Goal: Task Accomplishment & Management: Complete application form

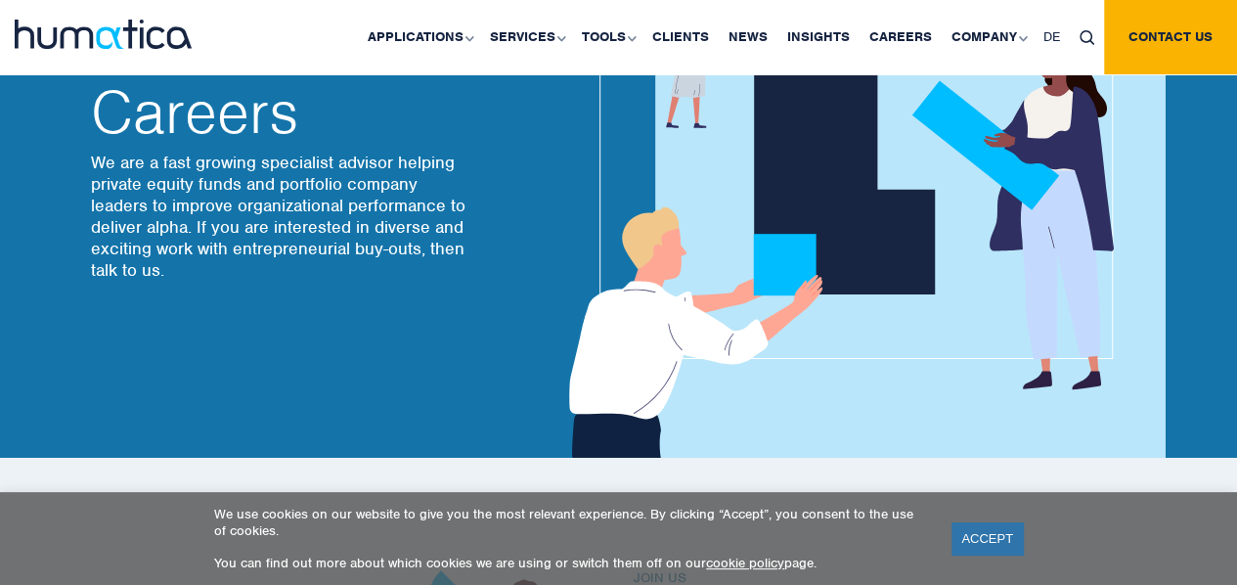
scroll to position [196, 0]
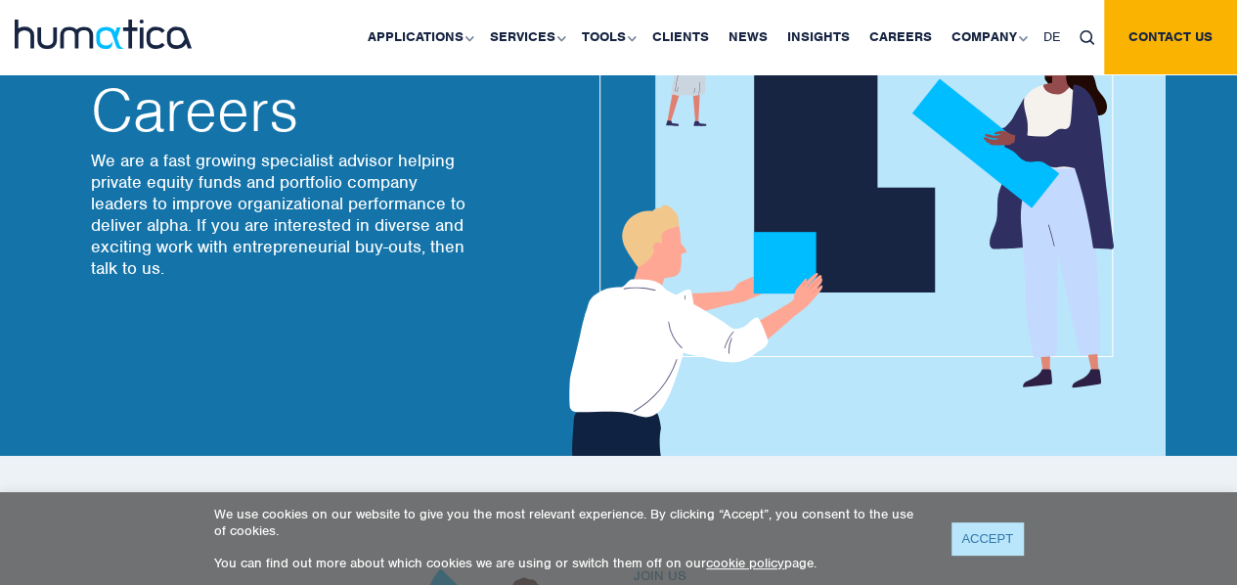
click at [1009, 551] on link "ACCEPT" at bounding box center [986, 538] width 71 height 32
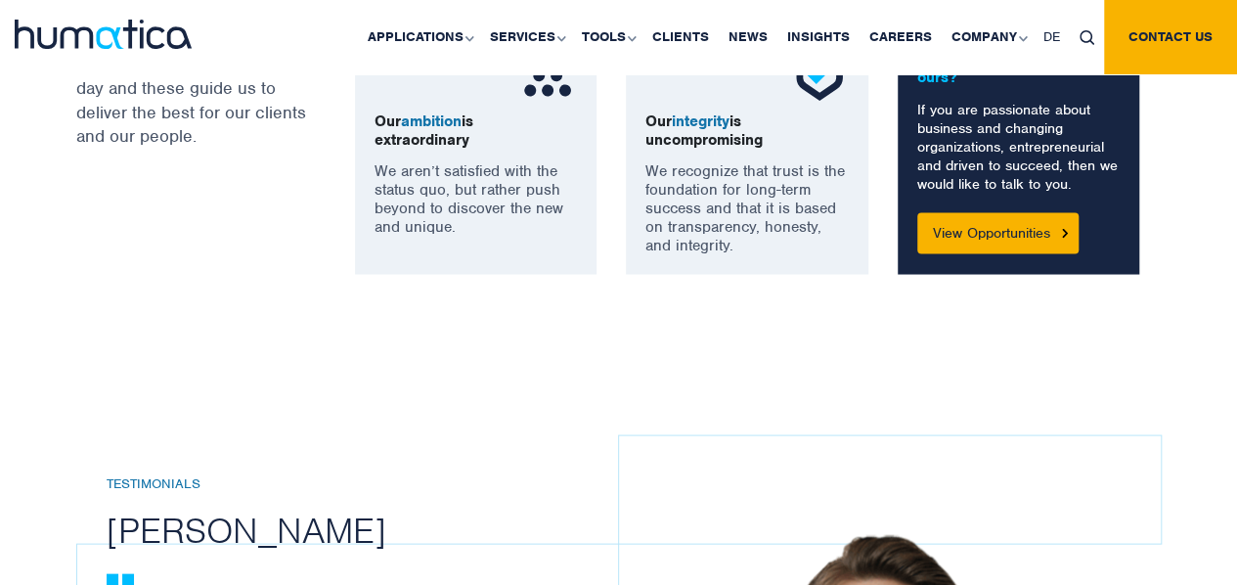
scroll to position [1857, 0]
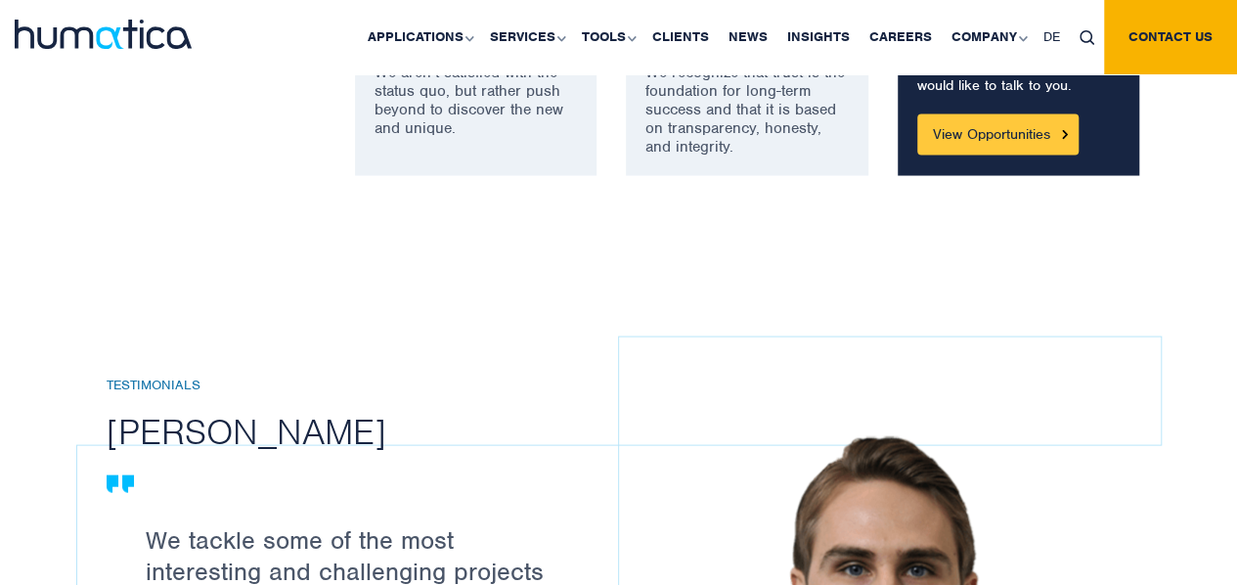
click at [972, 136] on link "View Opportunities" at bounding box center [997, 134] width 161 height 41
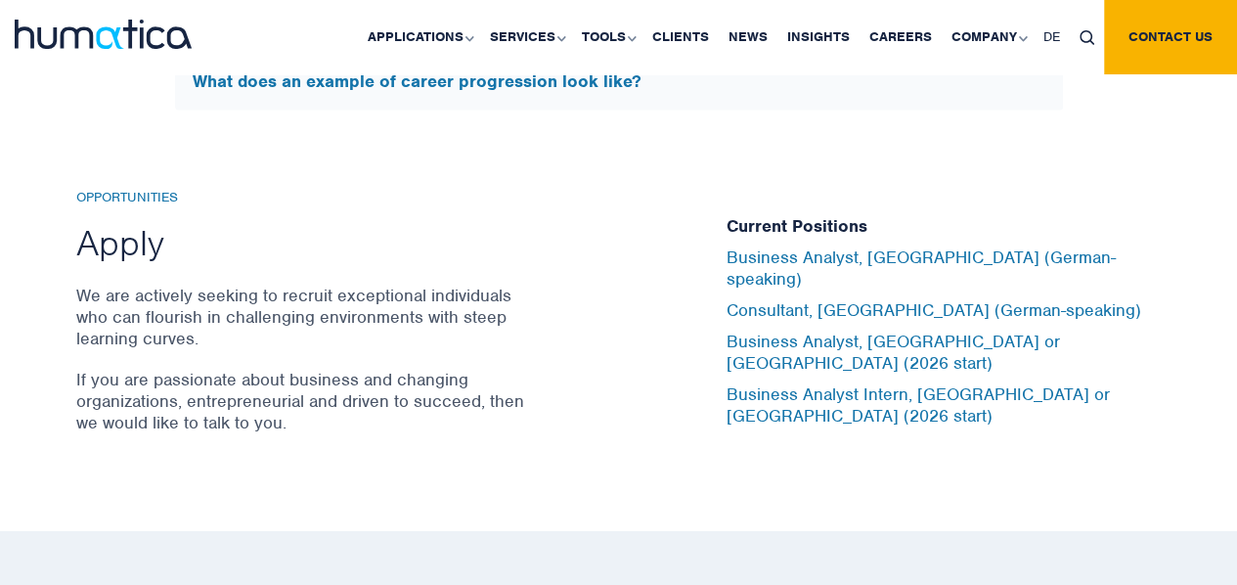
scroll to position [6413, 0]
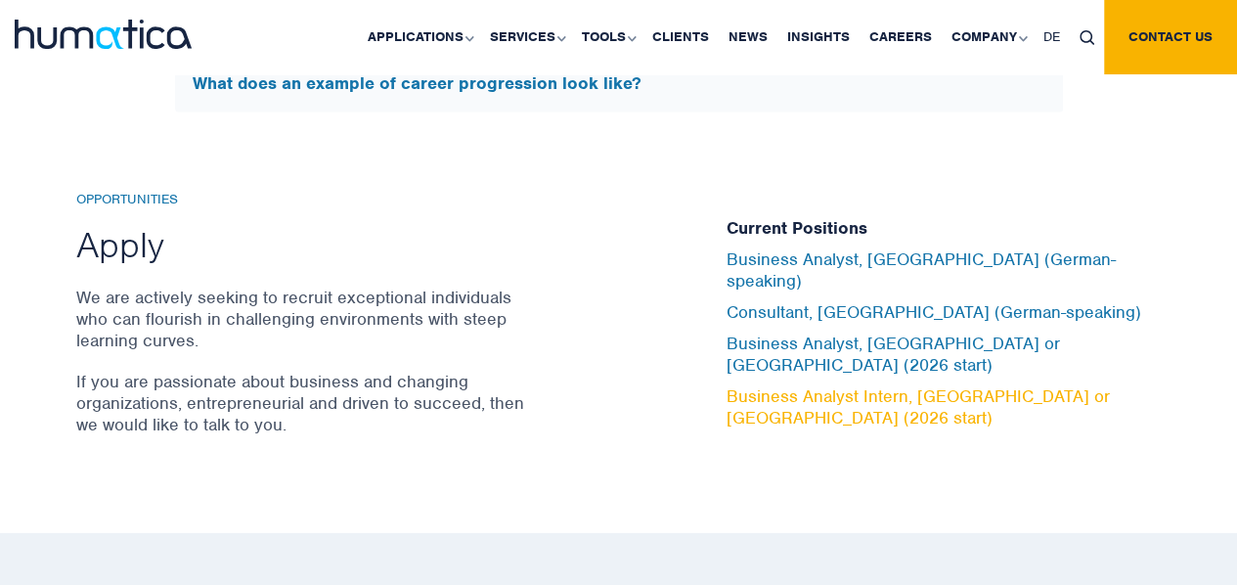
click at [887, 385] on link "Business Analyst Intern, [GEOGRAPHIC_DATA] or [GEOGRAPHIC_DATA] (2026 start)" at bounding box center [917, 406] width 383 height 43
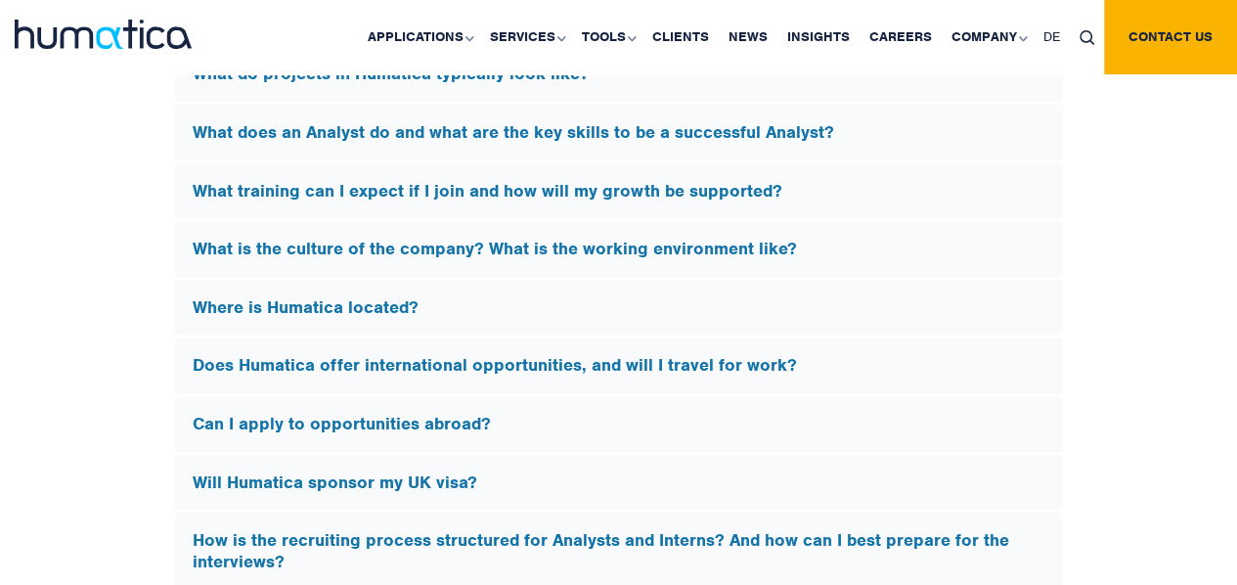
scroll to position [6061, 0]
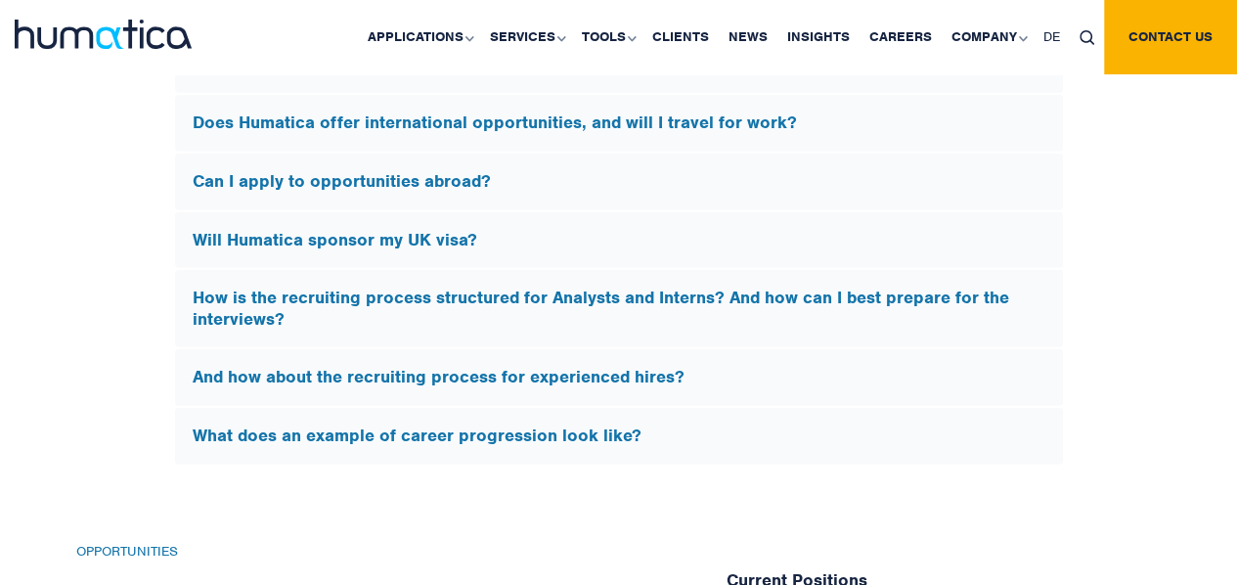
click at [364, 314] on h5 "How is the recruiting process structured for Analysts and Interns? And how can …" at bounding box center [619, 308] width 852 height 42
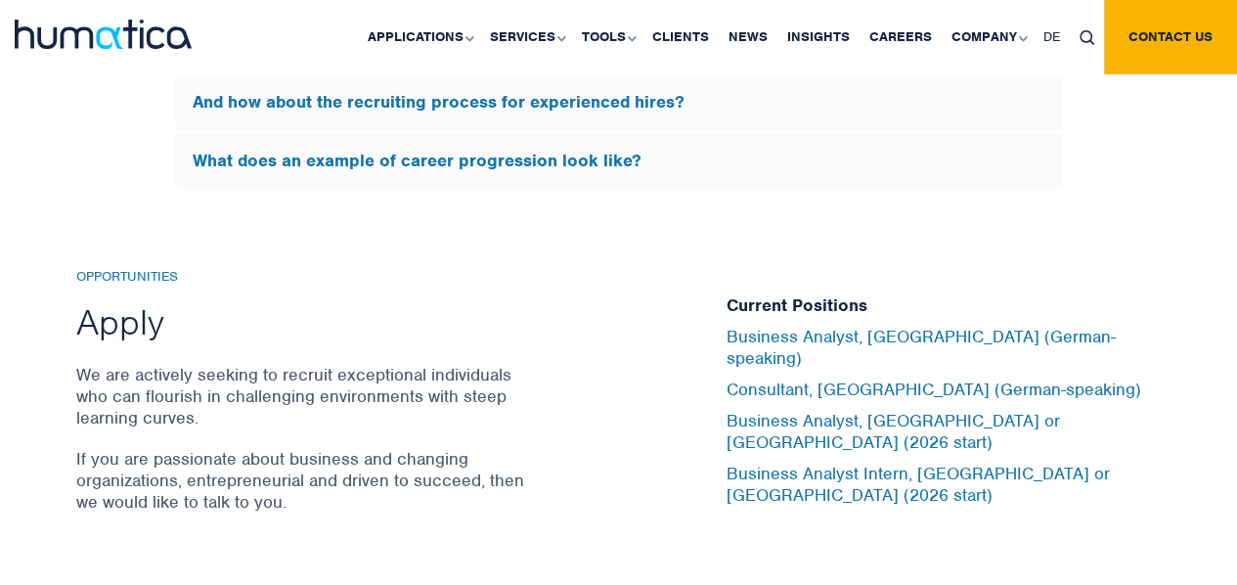
scroll to position [6347, 0]
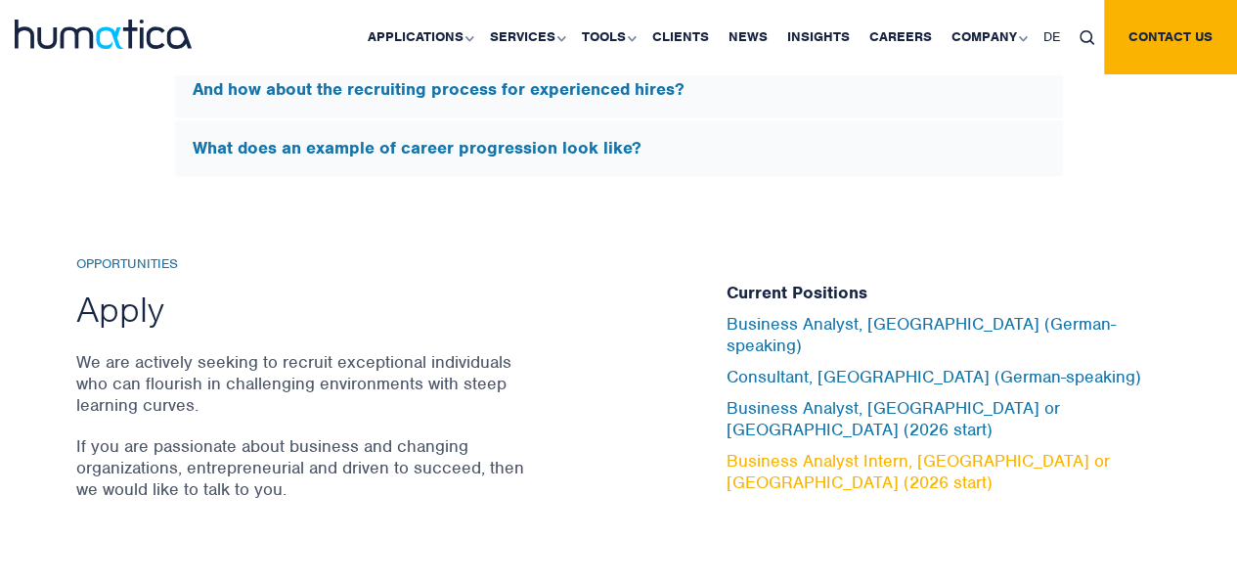
click at [745, 450] on link "Business Analyst Intern, [GEOGRAPHIC_DATA] or [GEOGRAPHIC_DATA] (2026 start)" at bounding box center [917, 471] width 383 height 43
